Goal: Task Accomplishment & Management: Use online tool/utility

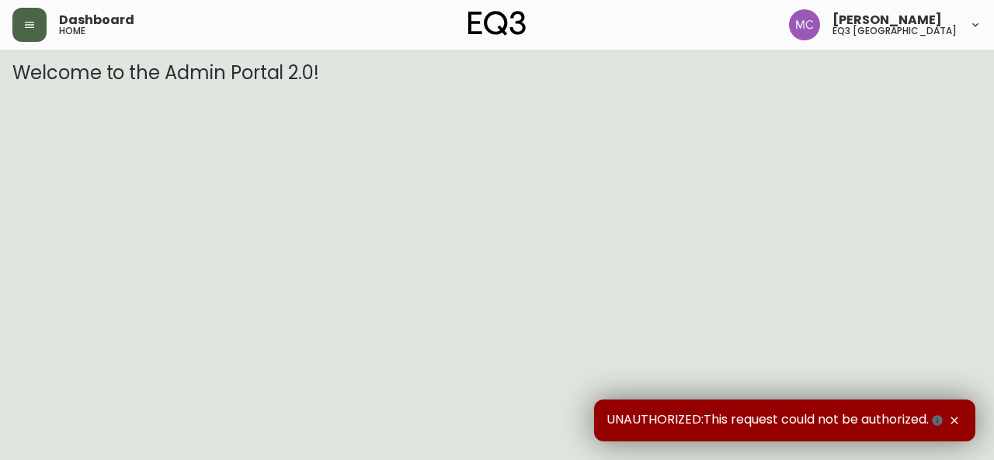
click at [27, 15] on button "button" at bounding box center [29, 25] width 34 height 34
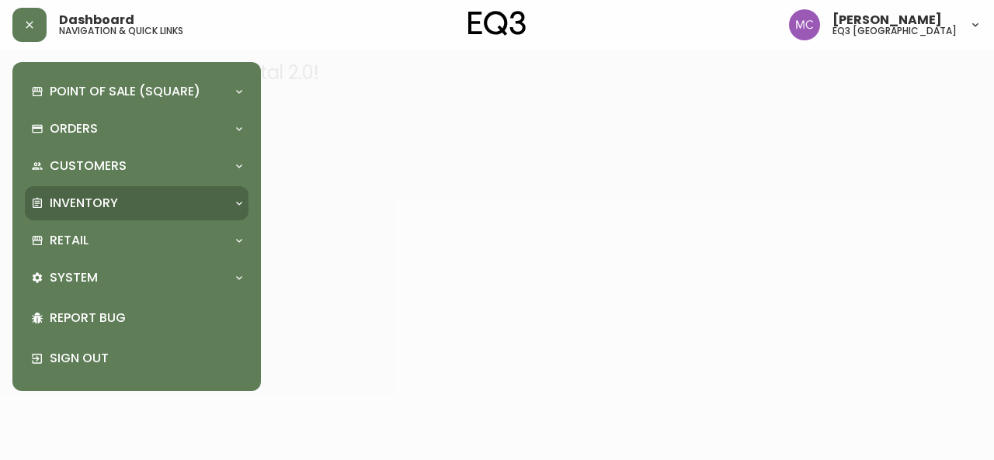
click at [81, 206] on p "Inventory" at bounding box center [84, 203] width 68 height 17
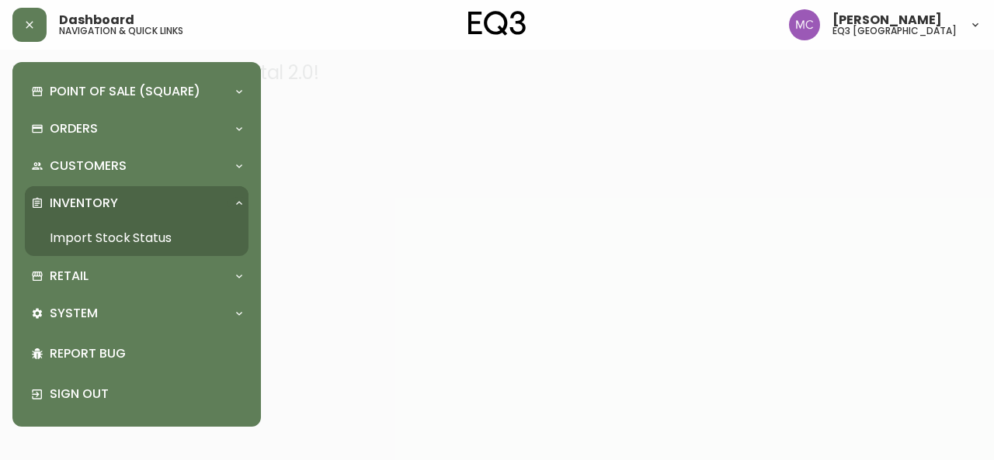
click at [81, 206] on p "Inventory" at bounding box center [84, 203] width 68 height 17
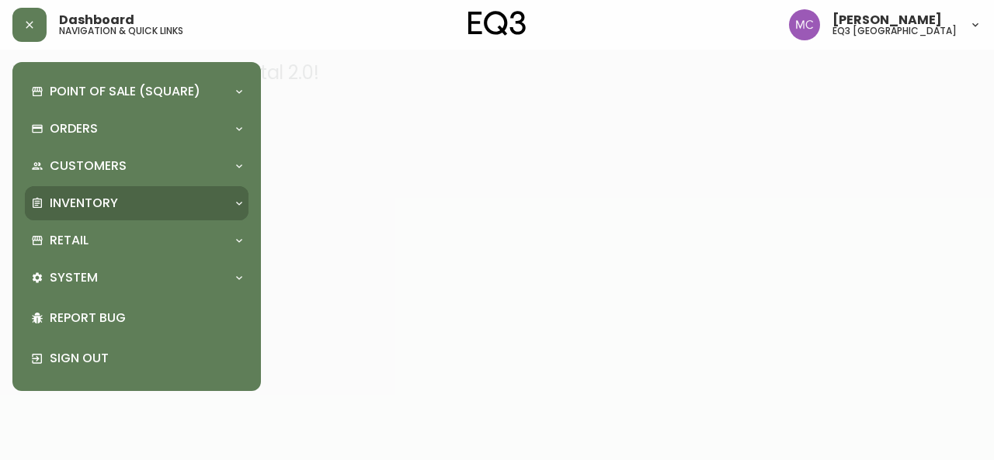
click at [81, 206] on p "Inventory" at bounding box center [84, 203] width 68 height 17
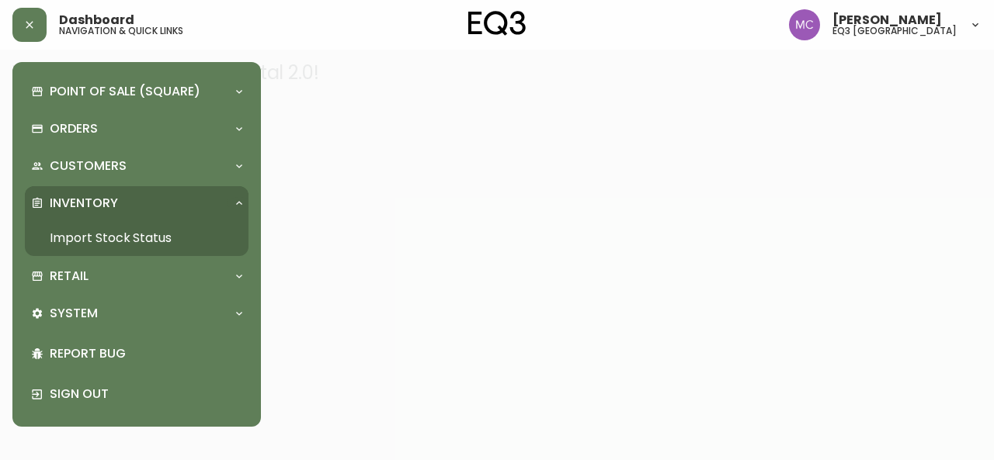
click at [83, 235] on link "Import Stock Status" at bounding box center [137, 239] width 224 height 36
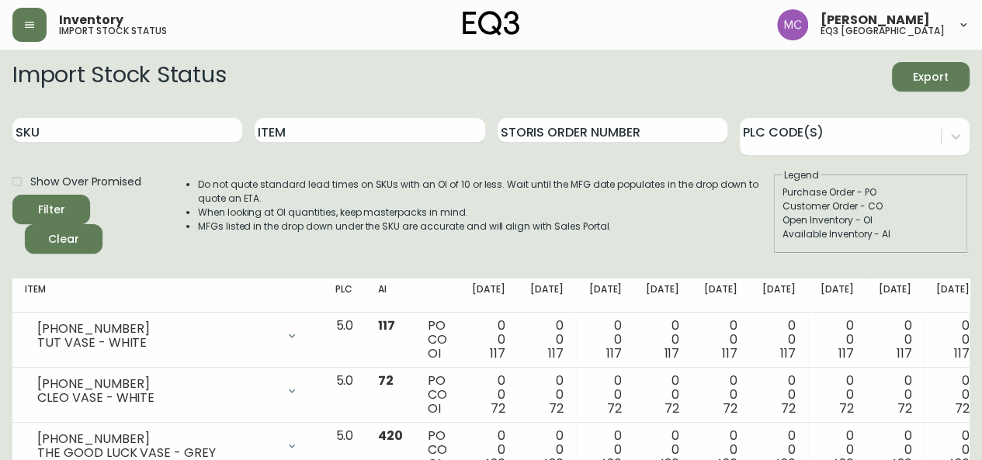
click at [87, 144] on div "SKU" at bounding box center [127, 131] width 230 height 50
click at [90, 122] on input "SKU" at bounding box center [127, 130] width 230 height 25
paste input "[PHONE_NUMBER]"
click at [12, 195] on button "Filter" at bounding box center [51, 210] width 78 height 30
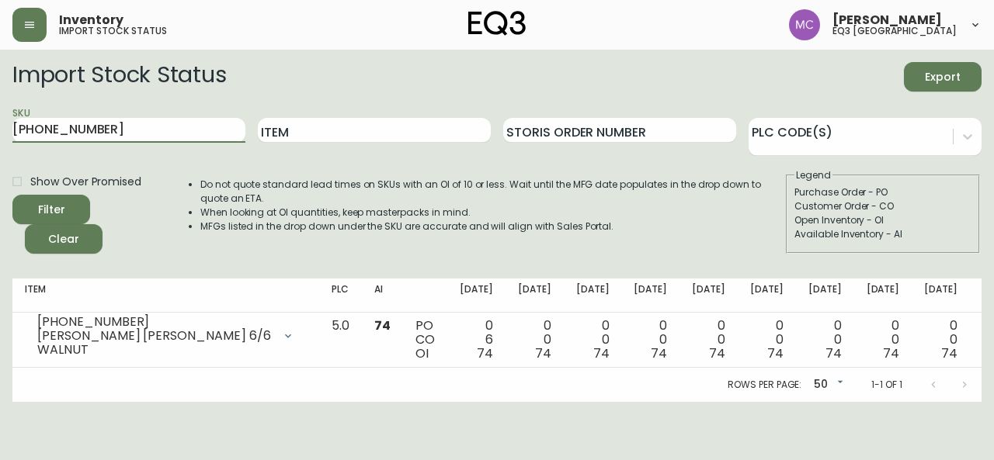
drag, startPoint x: 145, startPoint y: 127, endPoint x: 36, endPoint y: 116, distance: 110.0
click at [36, 116] on div "SKU [PHONE_NUMBER]" at bounding box center [128, 131] width 233 height 50
type input "7"
paste input "[PHONE_NUMBER]"
type input "[PHONE_NUMBER]"
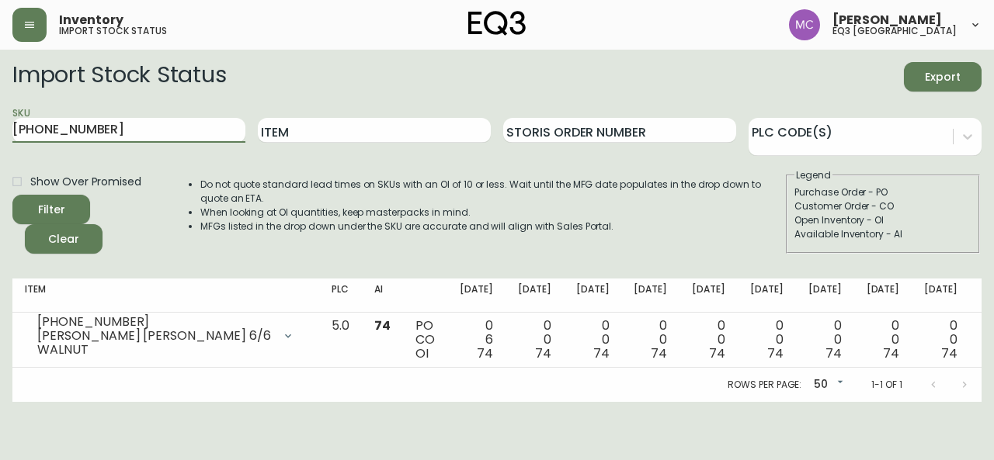
click at [12, 195] on button "Filter" at bounding box center [51, 210] width 78 height 30
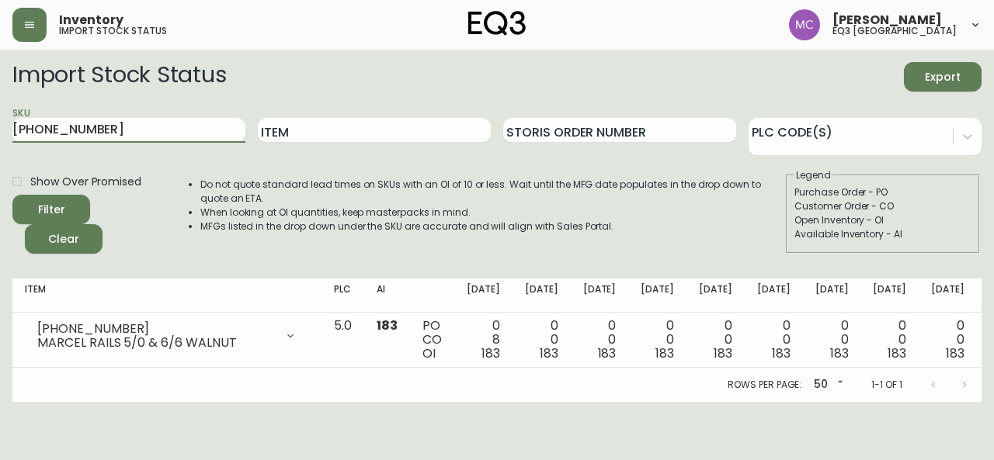
drag, startPoint x: 96, startPoint y: 127, endPoint x: 0, endPoint y: 117, distance: 96.8
click at [0, 117] on main "Import Stock Status Export SKU [PHONE_NUMBER] Item Storis Order Number PLC Code…" at bounding box center [497, 226] width 994 height 353
paste input "[PHONE_NUMBER]"
click at [12, 195] on button "Filter" at bounding box center [51, 210] width 78 height 30
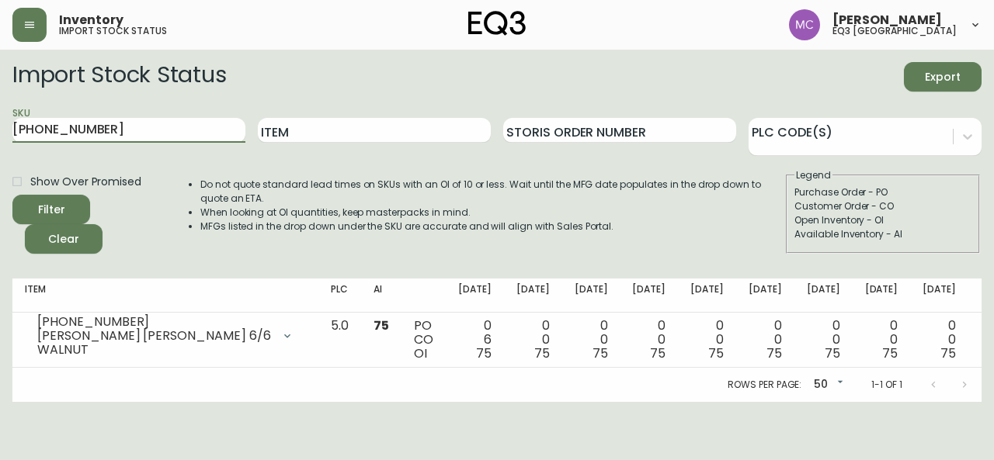
click at [982, 161] on main "Import Stock Status Export SKU [PHONE_NUMBER] Item Storis Order Number PLC Code…" at bounding box center [497, 226] width 994 height 353
drag, startPoint x: 99, startPoint y: 130, endPoint x: 5, endPoint y: 125, distance: 94.1
click at [5, 125] on main "Import Stock Status Export SKU [PHONE_NUMBER] Item Storis Order Number PLC Code…" at bounding box center [497, 226] width 994 height 353
click at [102, 126] on input "[PHONE_NUMBER]" at bounding box center [128, 130] width 233 height 25
type input "7"
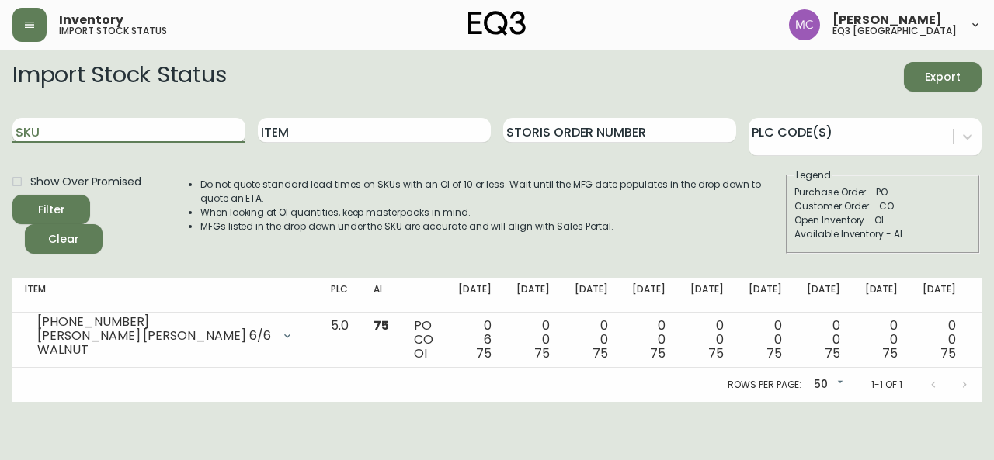
click at [102, 126] on input "SKU" at bounding box center [128, 130] width 233 height 25
paste input "[PHONE_NUMBER]"
type input "[PHONE_NUMBER]"
click at [12, 195] on button "Filter" at bounding box center [51, 210] width 78 height 30
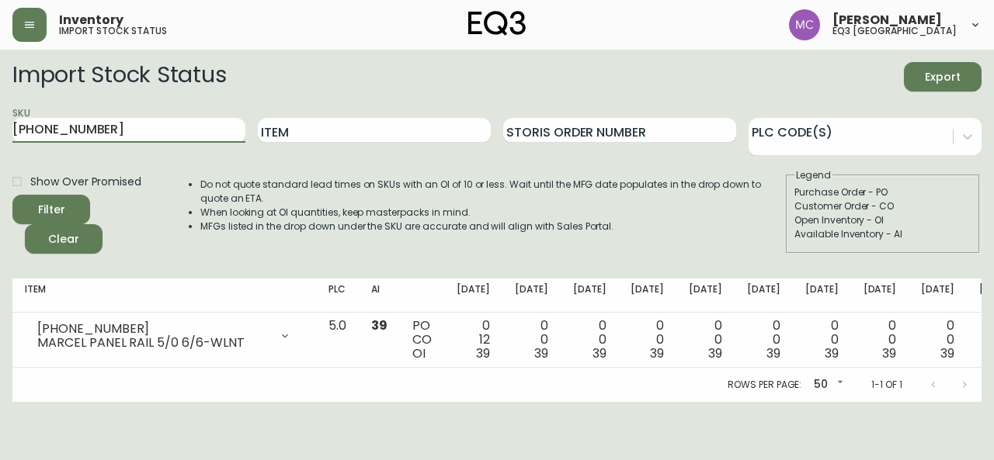
drag, startPoint x: 124, startPoint y: 128, endPoint x: 0, endPoint y: 113, distance: 125.1
click at [0, 113] on main "Import Stock Status Export SKU [PHONE_NUMBER] Item Storis Order Number PLC Code…" at bounding box center [497, 226] width 994 height 353
click at [0, 113] on main "Import Stock Status Export SKU Item Storis Order Number PLC Code(s) Show Over P…" at bounding box center [497, 226] width 994 height 353
click at [44, 140] on input "SKU" at bounding box center [128, 130] width 233 height 25
paste input "[PHONE_NUMBER]"
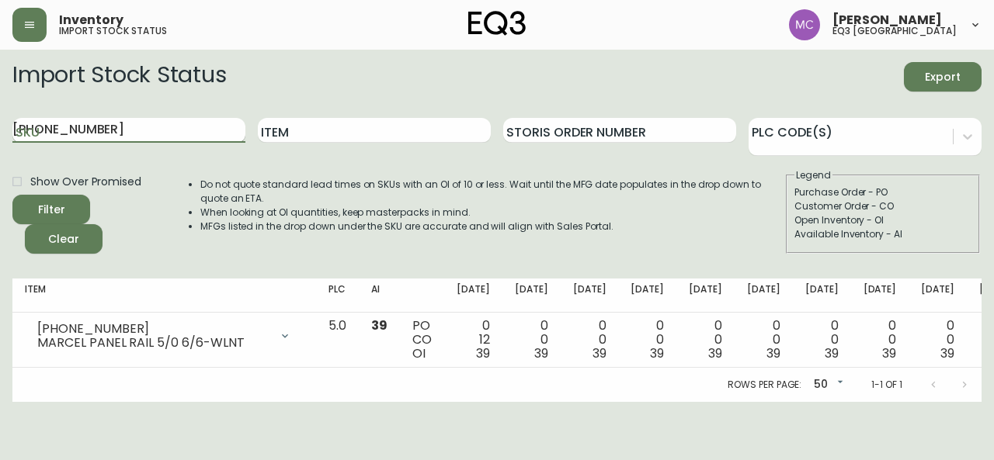
click at [12, 195] on button "Filter" at bounding box center [51, 210] width 78 height 30
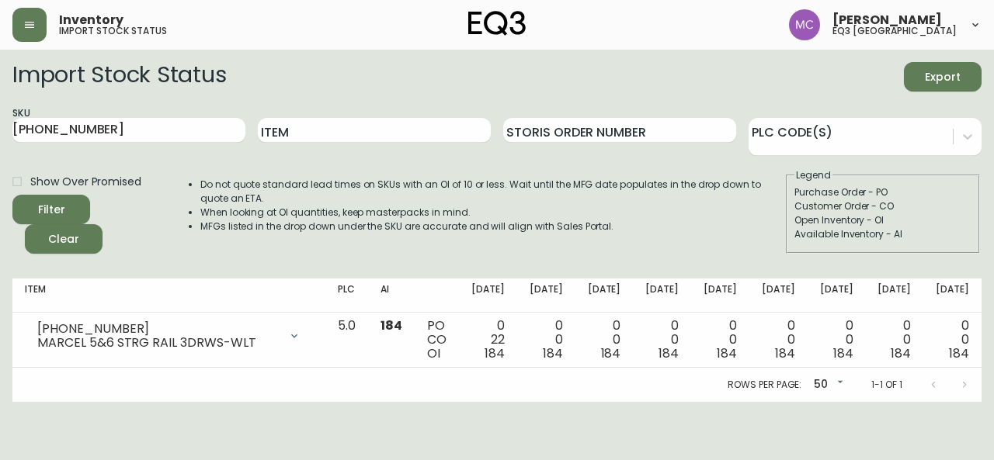
click at [0, 291] on main "Import Stock Status Export SKU [PHONE_NUMBER] Item Storis Order Number PLC Code…" at bounding box center [497, 226] width 994 height 353
drag, startPoint x: 120, startPoint y: 147, endPoint x: 65, endPoint y: 144, distance: 54.4
click at [65, 144] on div "SKU [PHONE_NUMBER]" at bounding box center [128, 131] width 233 height 50
type input "[PHONE_NUMBER]"
drag, startPoint x: 113, startPoint y: 125, endPoint x: 0, endPoint y: 89, distance: 118.9
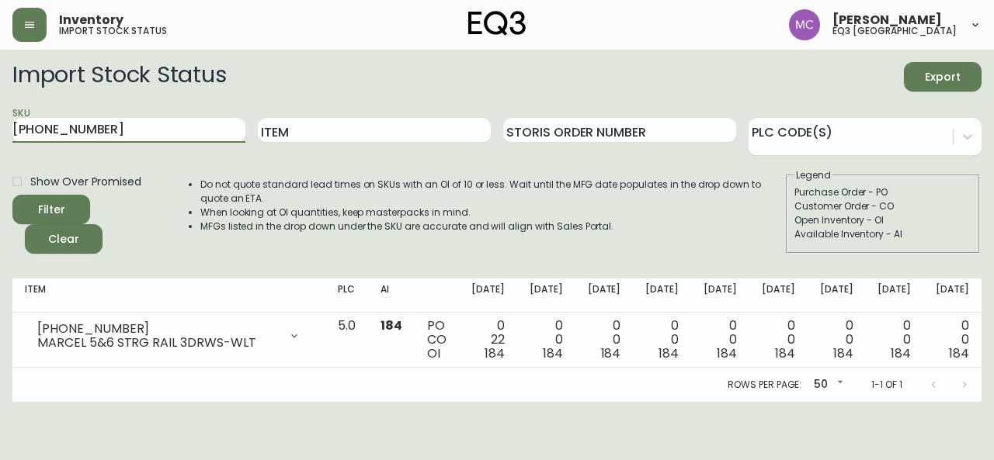
click at [0, 89] on main "Import Stock Status Export SKU [PHONE_NUMBER] Item Storis Order Number PLC Code…" at bounding box center [497, 226] width 994 height 353
paste input "[PHONE_NUMBER]"
type input "[PHONE_NUMBER]"
click at [12, 195] on button "Filter" at bounding box center [51, 210] width 78 height 30
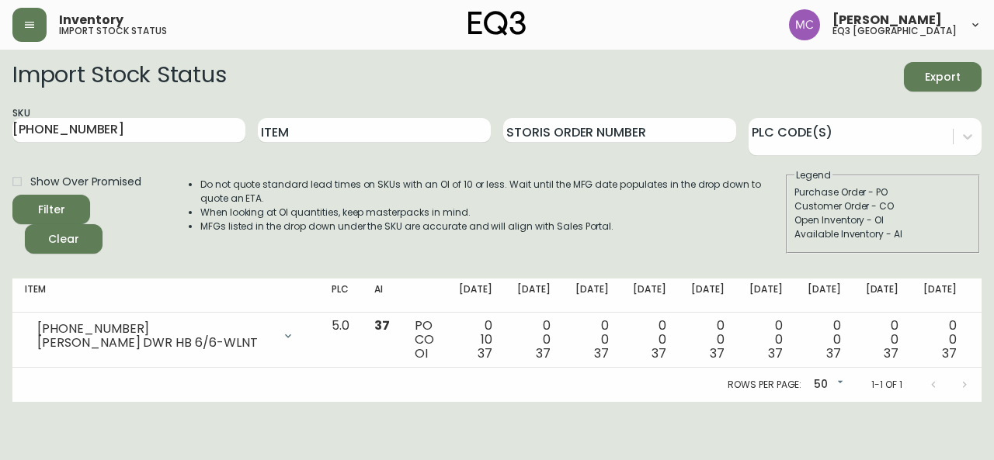
click at [180, 256] on div "Import Stock Status Export SKU [PHONE_NUMBER] Item Storis Order Number PLC Code…" at bounding box center [496, 164] width 969 height 204
